Goal: Task Accomplishment & Management: Manage account settings

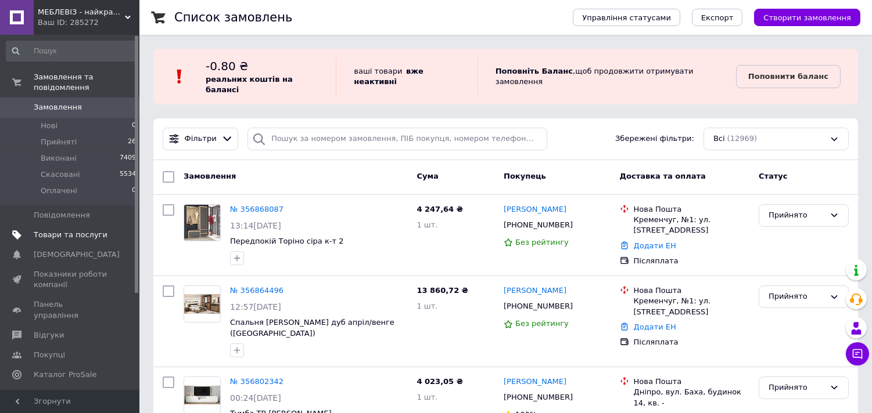
click at [65, 230] on span "Товари та послуги" at bounding box center [71, 235] width 74 height 10
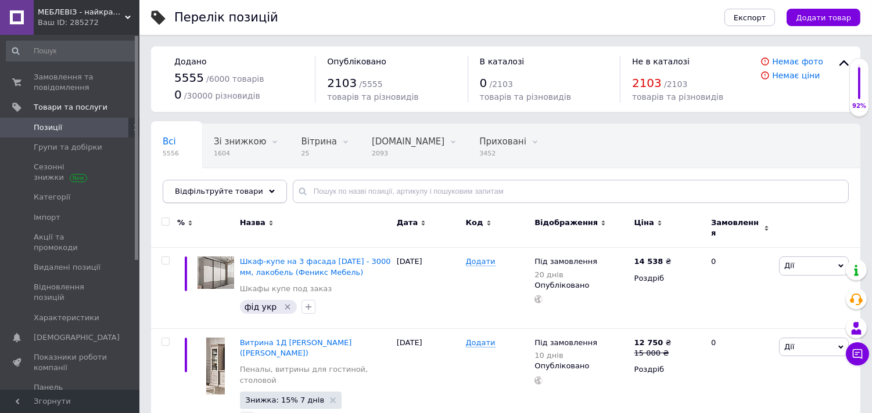
click at [250, 197] on div "Відфільтруйте товари" at bounding box center [225, 191] width 124 height 23
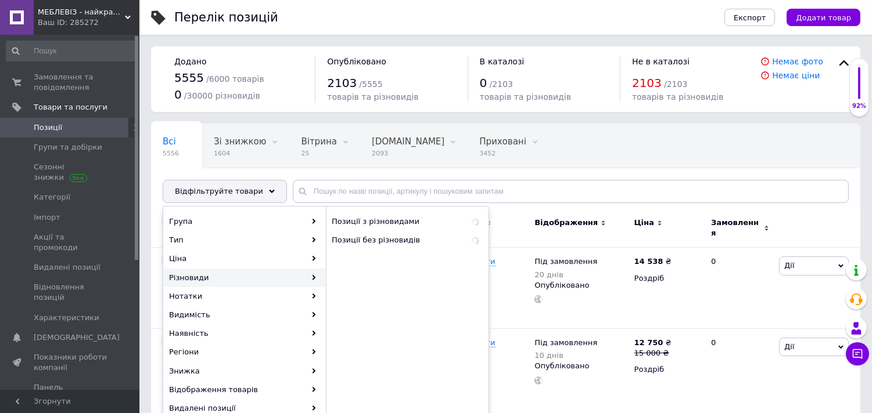
scroll to position [64, 0]
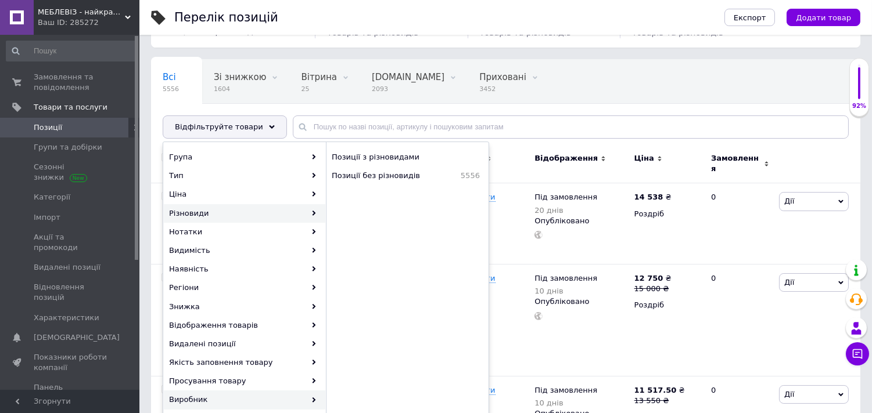
click at [225, 401] on div "Виробник" at bounding box center [244, 400] width 161 height 19
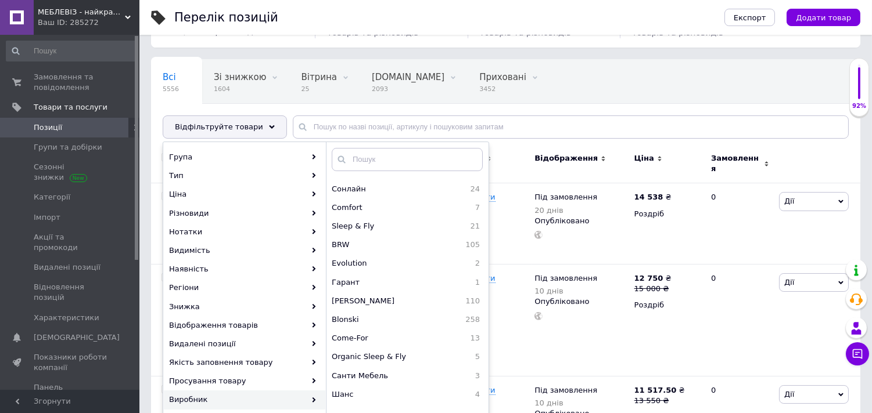
scroll to position [322, 0]
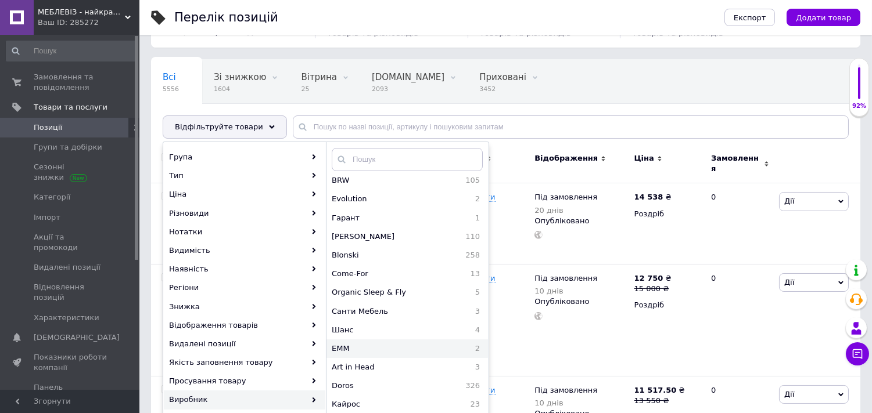
click at [351, 345] on span "ЕММ" at bounding box center [378, 349] width 93 height 10
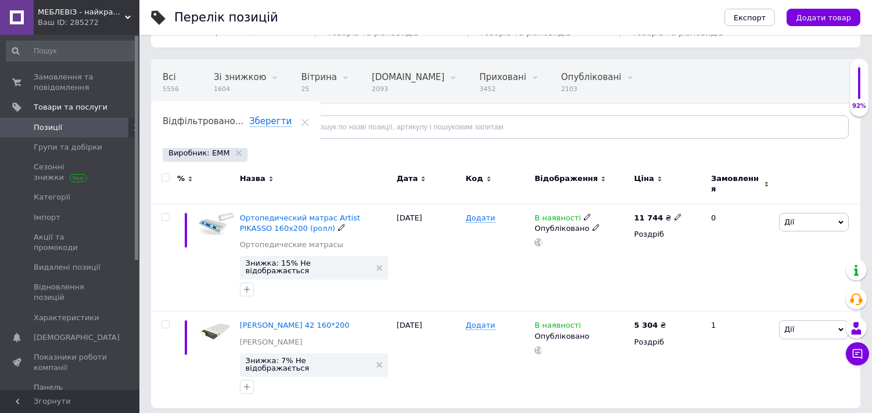
scroll to position [51, 0]
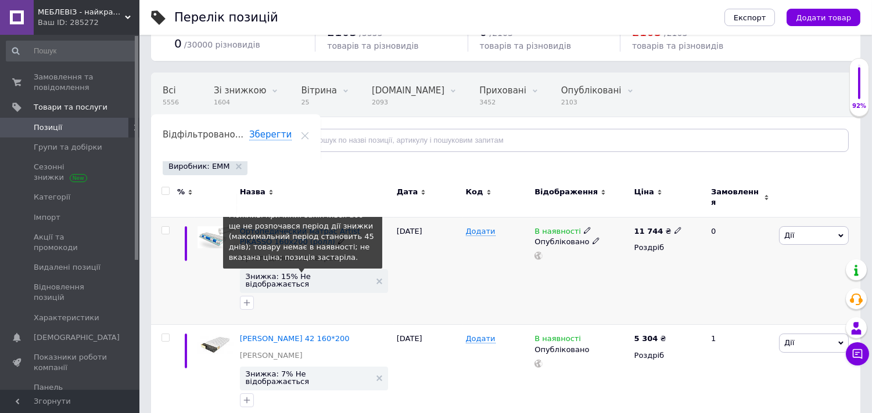
click at [297, 273] on span "Знижка: 15% Не відображається" at bounding box center [308, 280] width 125 height 15
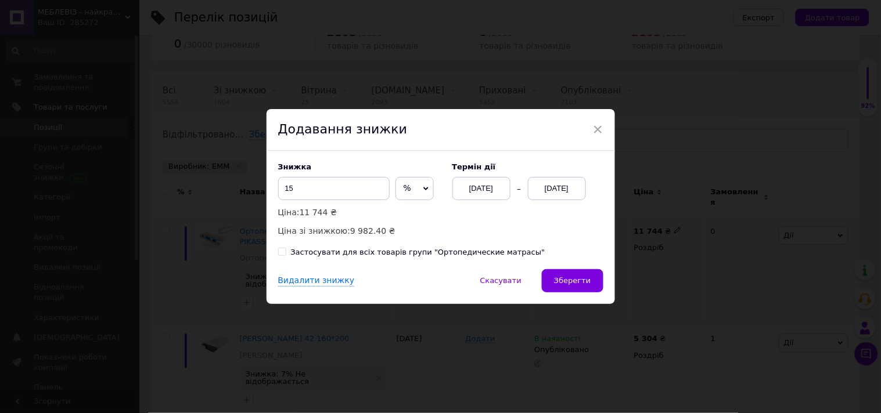
click at [562, 189] on div "[DATE]" at bounding box center [557, 188] width 58 height 23
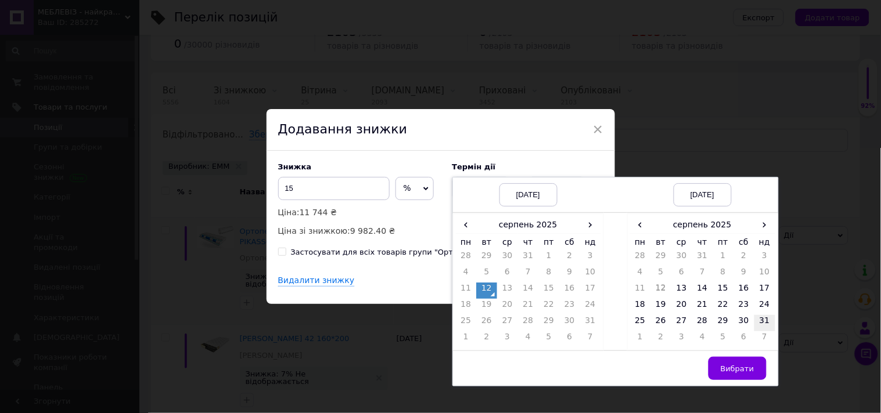
click at [759, 321] on td "31" at bounding box center [764, 323] width 21 height 16
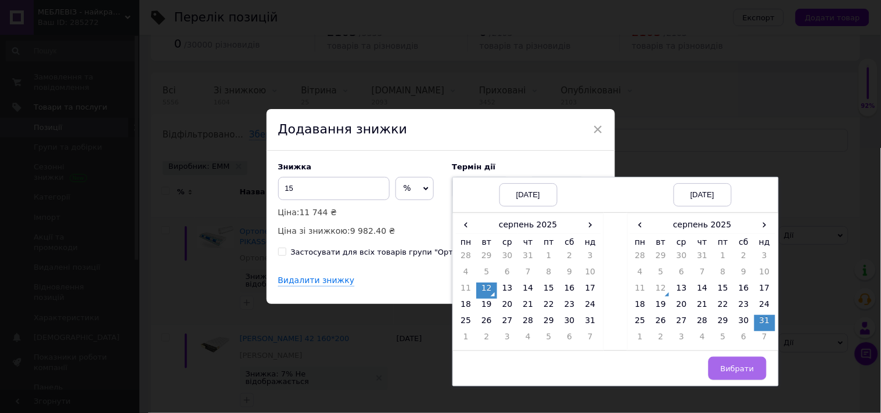
click at [753, 360] on button "Вибрати" at bounding box center [737, 368] width 58 height 23
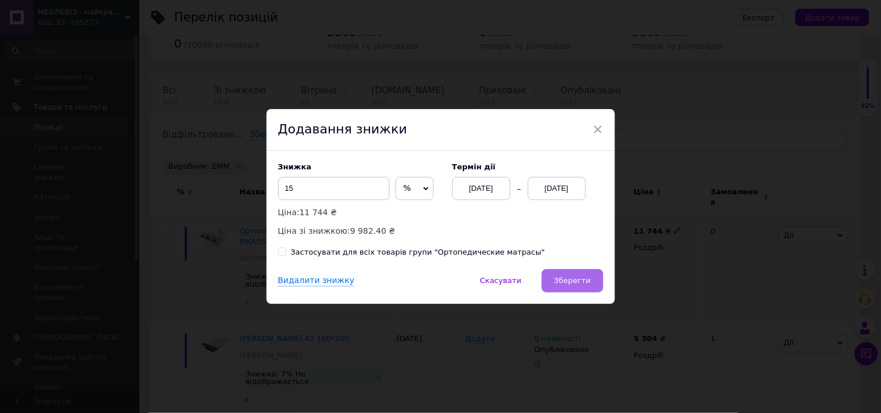
click at [560, 279] on span "Зберегти" at bounding box center [572, 280] width 37 height 9
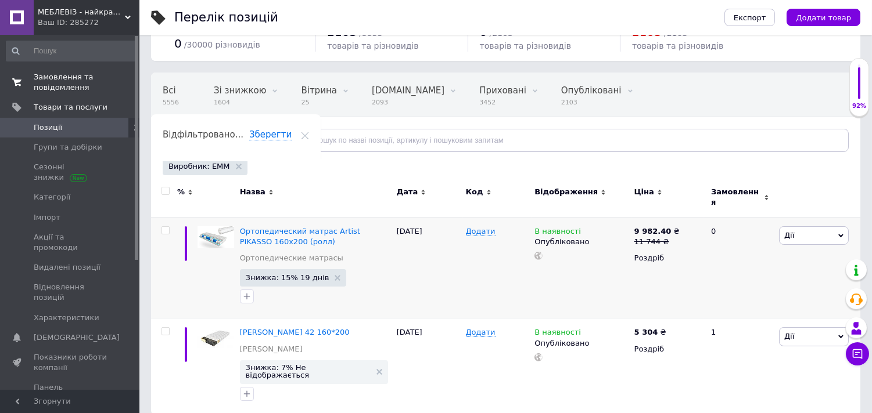
click at [71, 88] on span "Замовлення та повідомлення" at bounding box center [71, 82] width 74 height 21
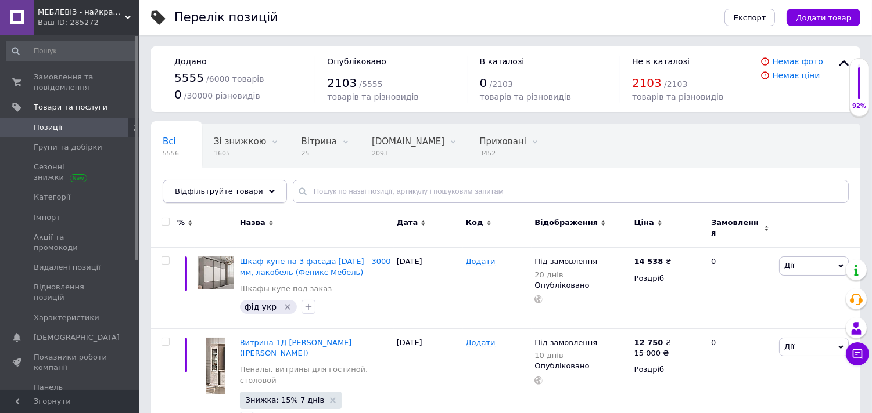
click at [251, 194] on div "Відфільтруйте товари" at bounding box center [225, 191] width 124 height 23
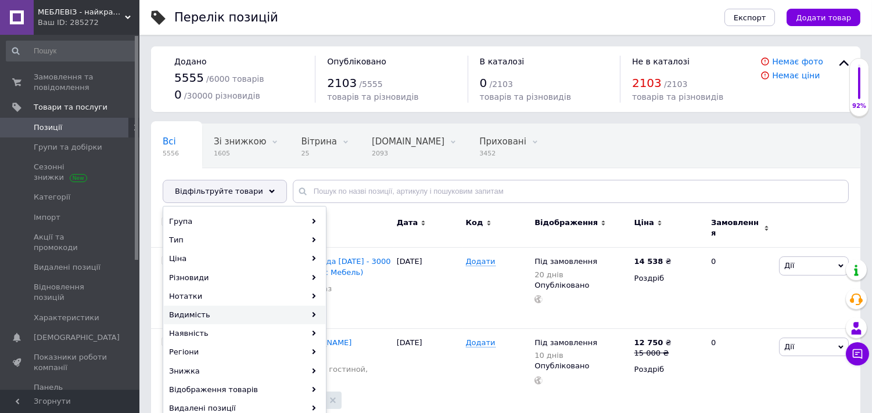
click at [222, 316] on div "Видимість" at bounding box center [244, 315] width 161 height 19
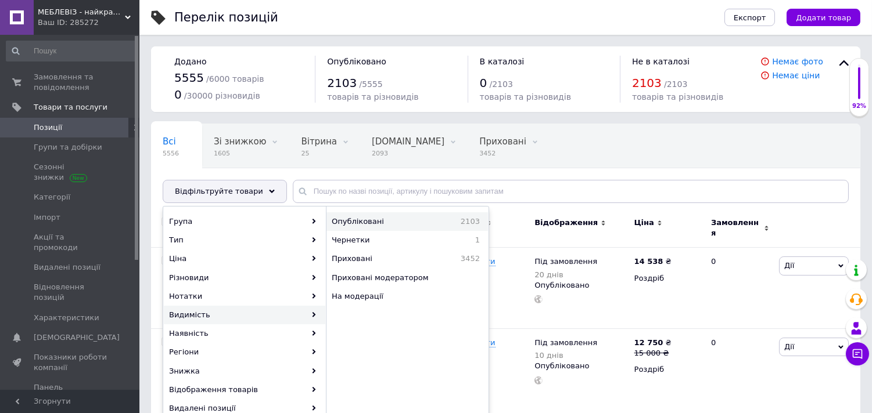
click at [419, 218] on span "Опубліковані" at bounding box center [382, 222] width 100 height 10
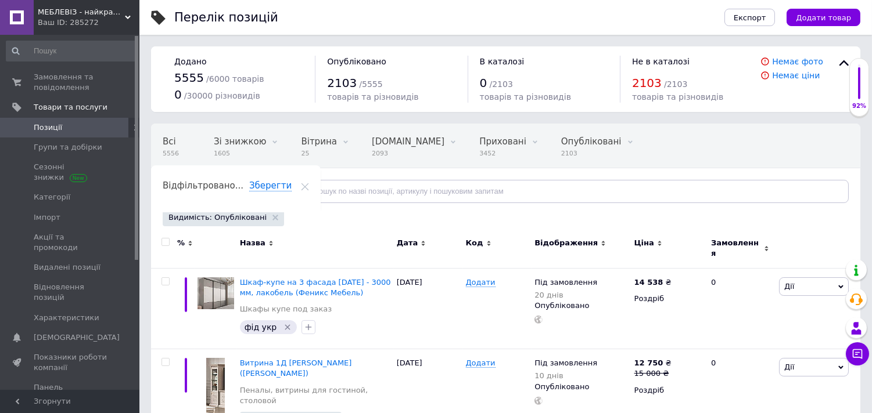
click at [269, 190] on use at bounding box center [272, 191] width 6 height 3
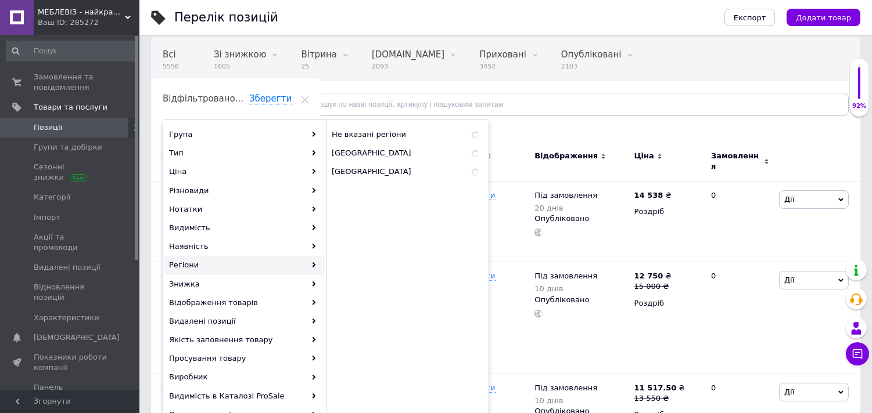
scroll to position [129, 0]
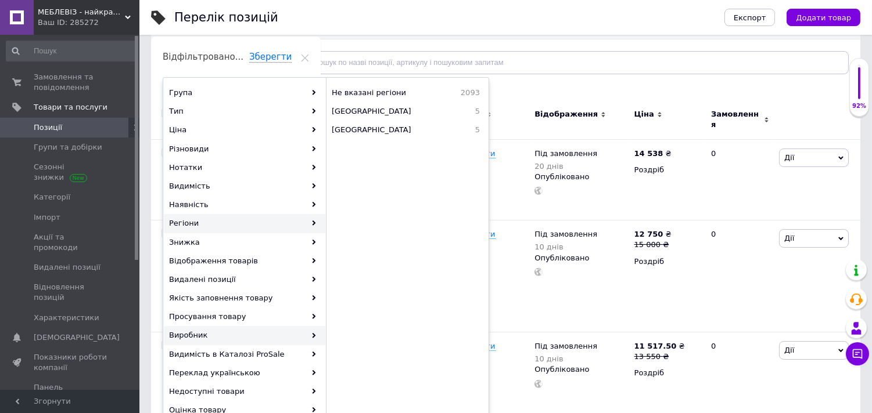
click at [241, 334] on div "Виробник" at bounding box center [244, 335] width 161 height 19
click at [291, 335] on div "Виробник" at bounding box center [244, 335] width 161 height 19
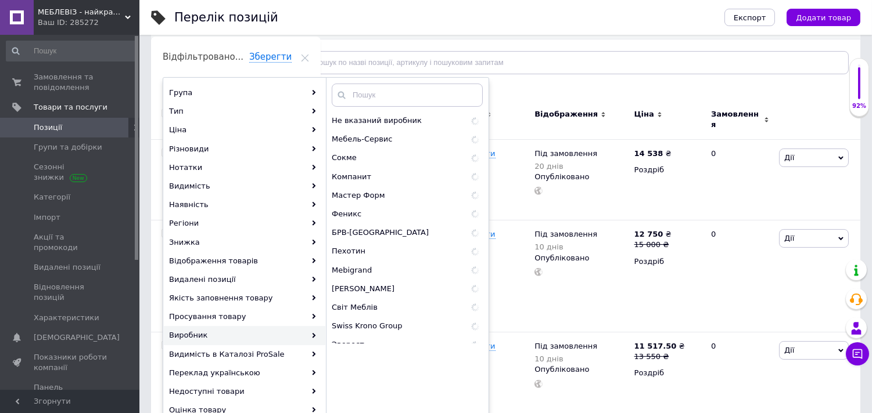
click at [265, 335] on div "Виробник" at bounding box center [244, 335] width 161 height 19
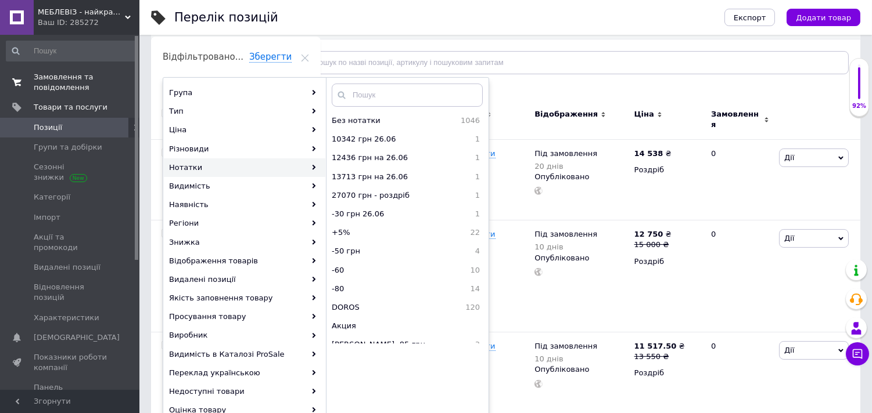
click at [76, 73] on span "Замовлення та повідомлення" at bounding box center [71, 82] width 74 height 21
